Goal: Information Seeking & Learning: Learn about a topic

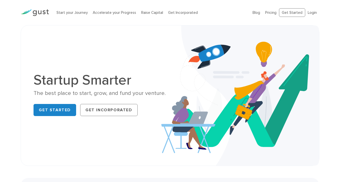
click at [110, 15] on li "Accelerate your Progress" at bounding box center [114, 13] width 43 height 6
click at [113, 12] on link "Accelerate your Progress" at bounding box center [114, 12] width 43 height 5
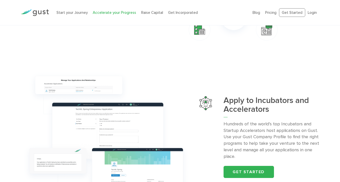
scroll to position [514, 0]
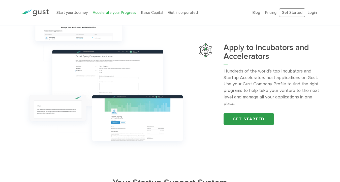
click at [255, 121] on link "Get started" at bounding box center [249, 119] width 50 height 12
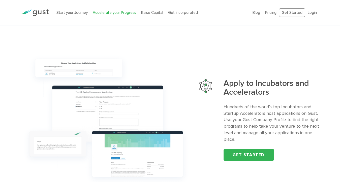
scroll to position [488, 0]
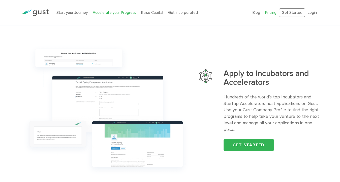
click at [269, 13] on link "Pricing" at bounding box center [270, 12] width 11 height 5
